Goal: Find specific page/section: Find specific page/section

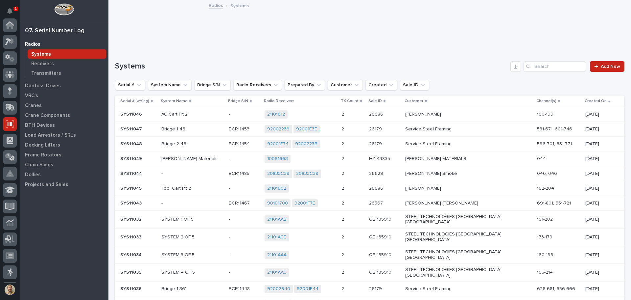
scroll to position [81, 0]
click at [11, 10] on icon "Notifications" at bounding box center [9, 11] width 5 height 6
click at [181, 27] on p at bounding box center [368, 26] width 507 height 10
click at [59, 133] on p "Load Arrestors / SRL's" at bounding box center [50, 135] width 51 height 6
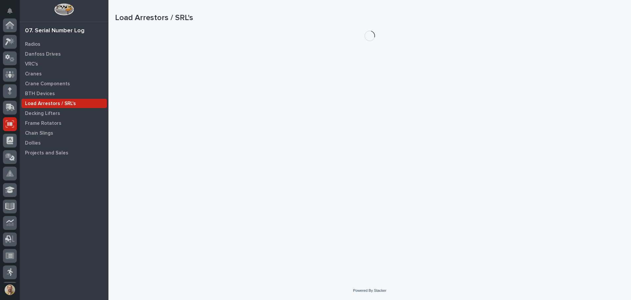
scroll to position [81, 0]
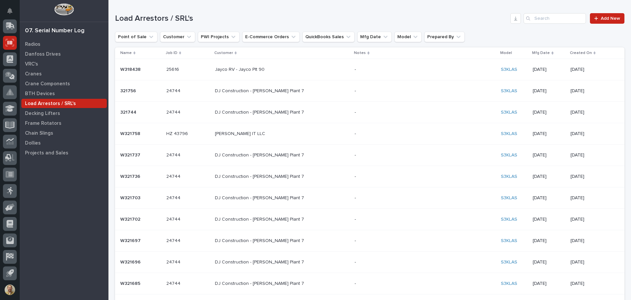
click at [570, 52] on p "Created On" at bounding box center [581, 52] width 22 height 7
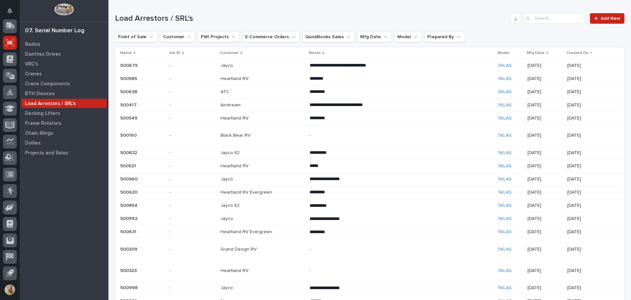
click at [567, 53] on p "Created On" at bounding box center [578, 52] width 22 height 7
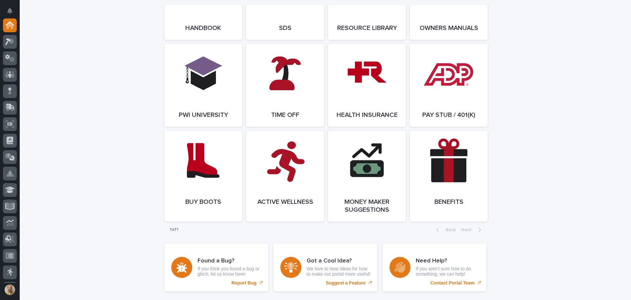
scroll to position [944, 0]
